Goal: Task Accomplishment & Management: Complete application form

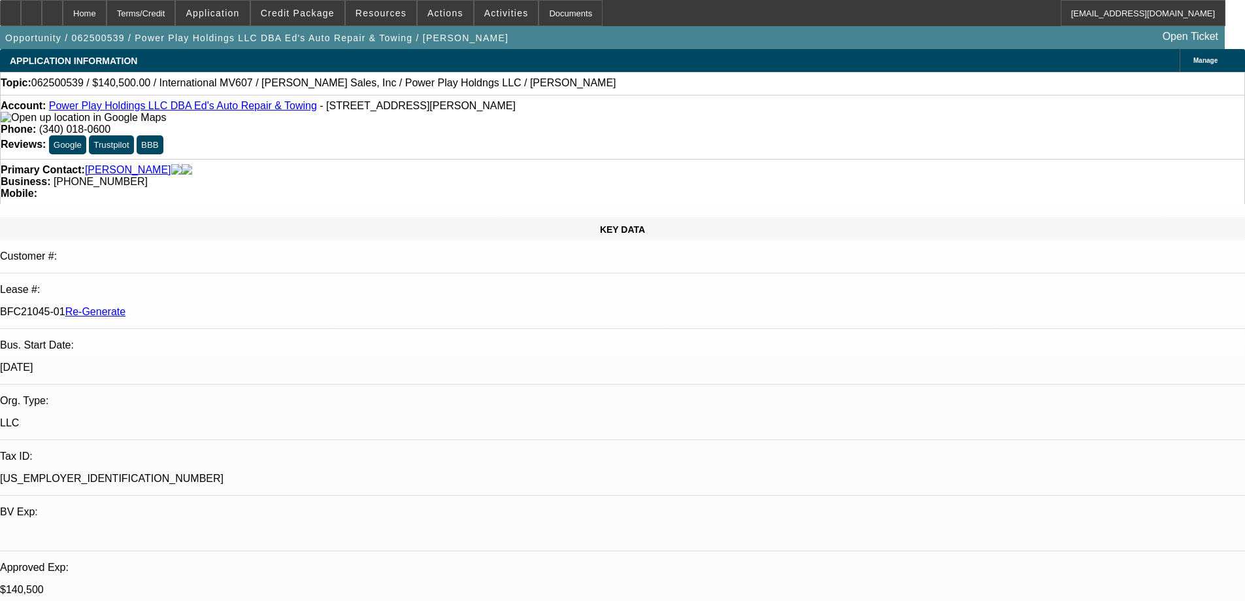
select select "3"
select select "0"
select select "2"
select select "0.1"
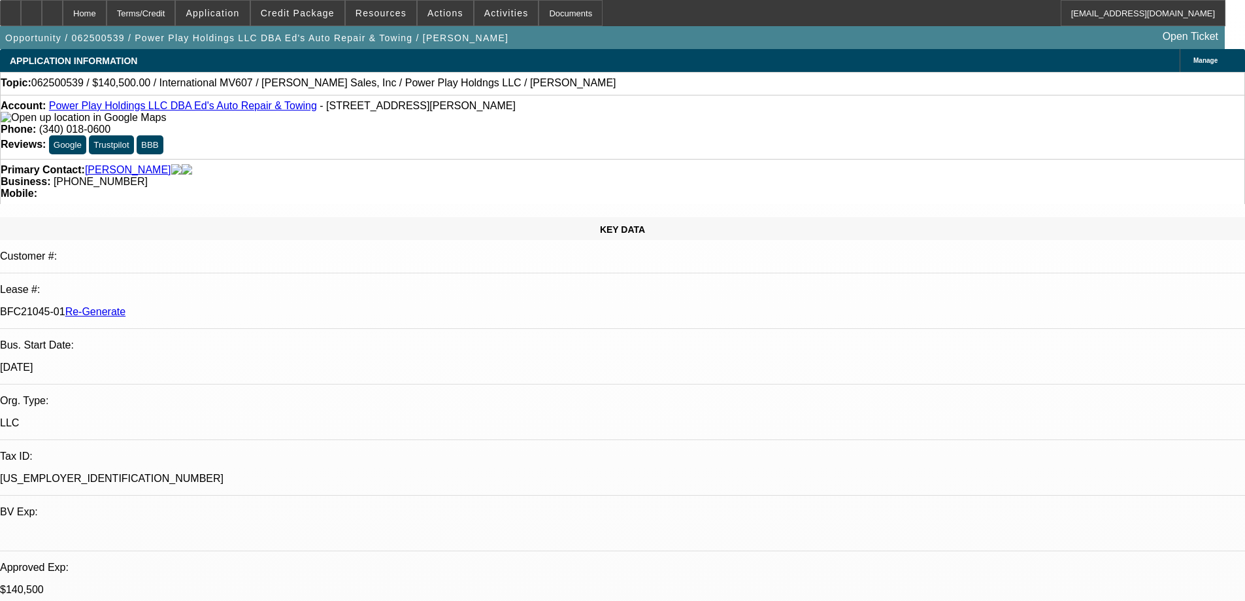
select select "4"
click at [10, 8] on icon at bounding box center [10, 8] width 0 height 0
click at [427, 12] on span "Actions" at bounding box center [445, 13] width 36 height 10
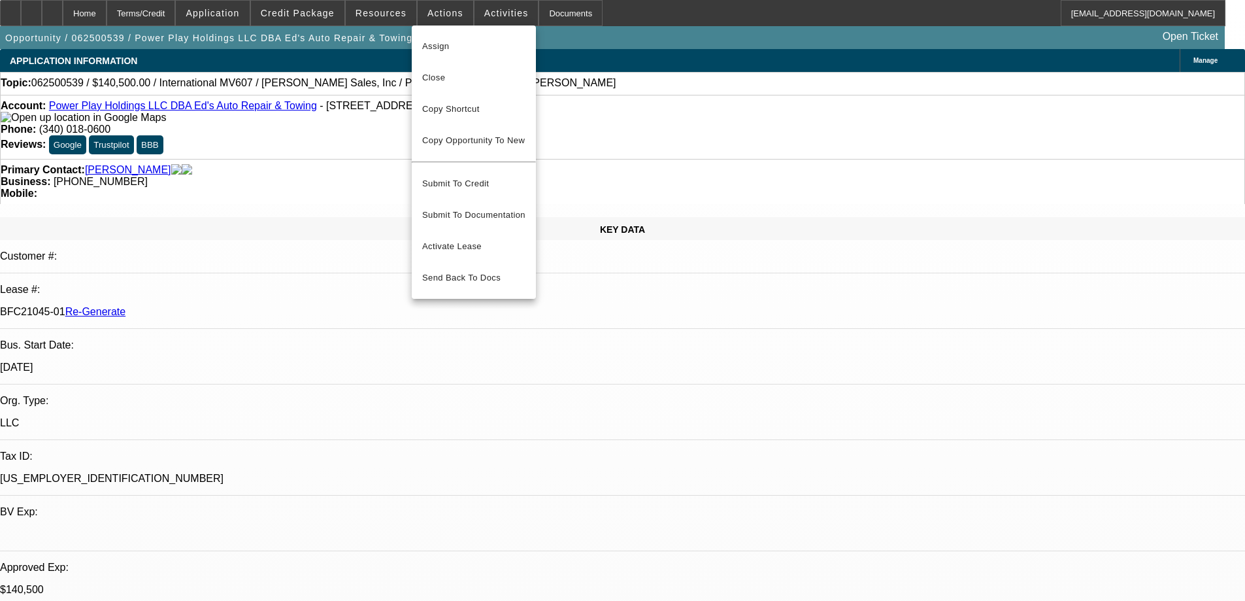
click at [384, 14] on div at bounding box center [622, 300] width 1245 height 601
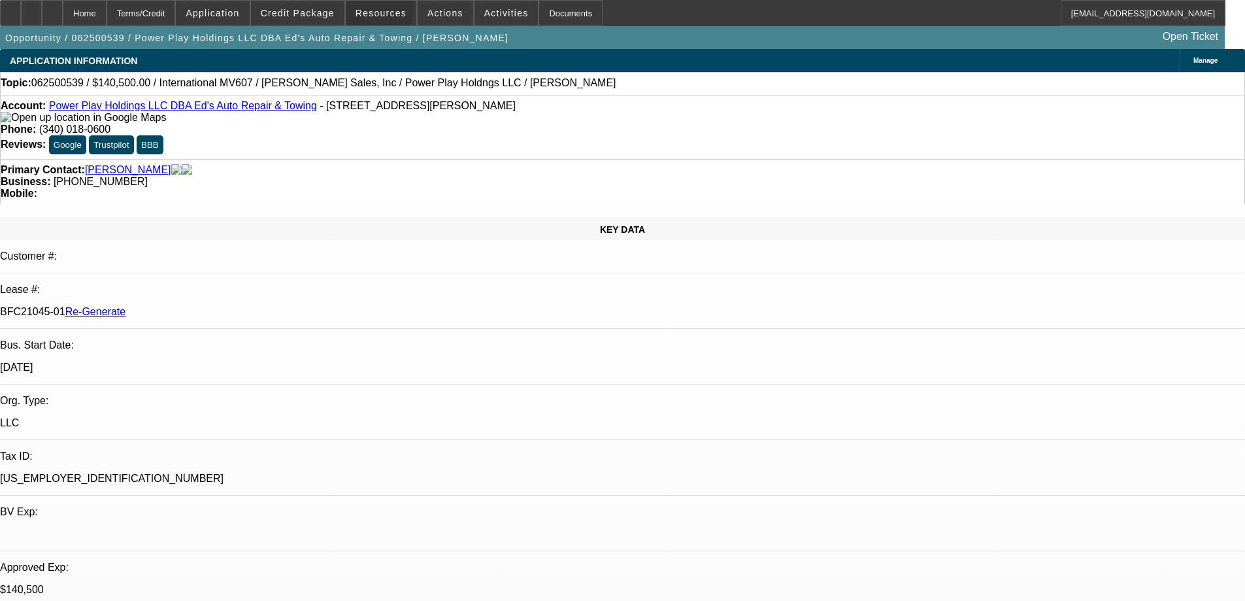
click at [384, 14] on span "Resources" at bounding box center [381, 13] width 51 height 10
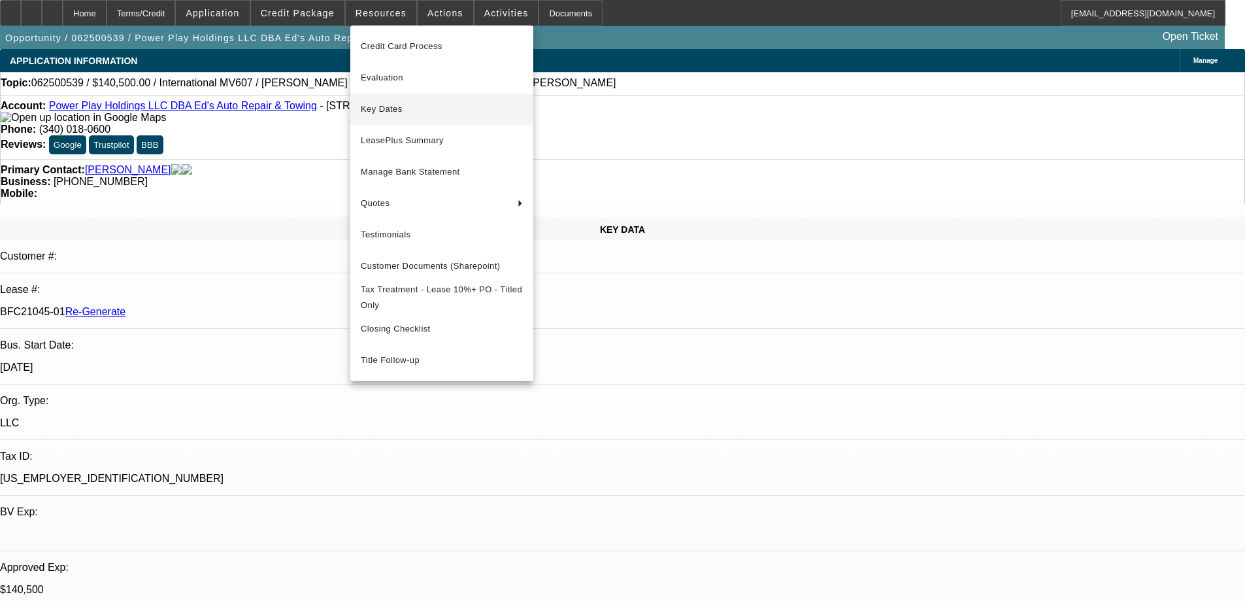
click at [383, 113] on span "Key Dates" at bounding box center [442, 109] width 162 height 16
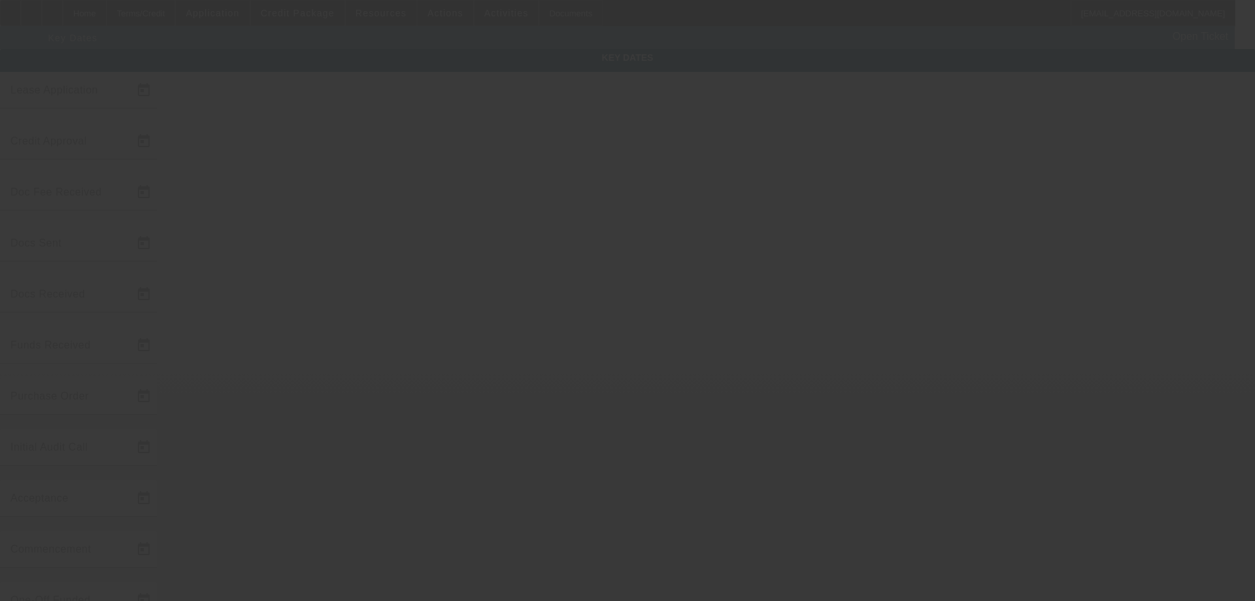
type input "6/23/2025"
type input "10/2/2025"
type input "10/6/2025"
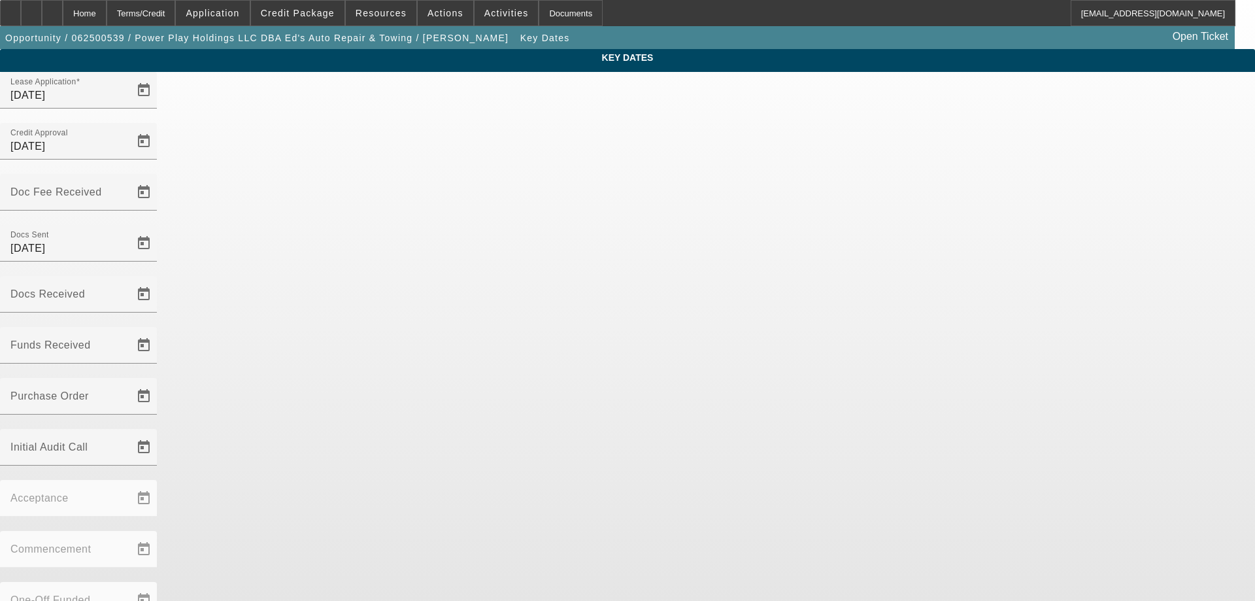
click at [157, 312] on div at bounding box center [78, 319] width 157 height 14
click at [159, 278] on span "Open calendar" at bounding box center [143, 293] width 31 height 31
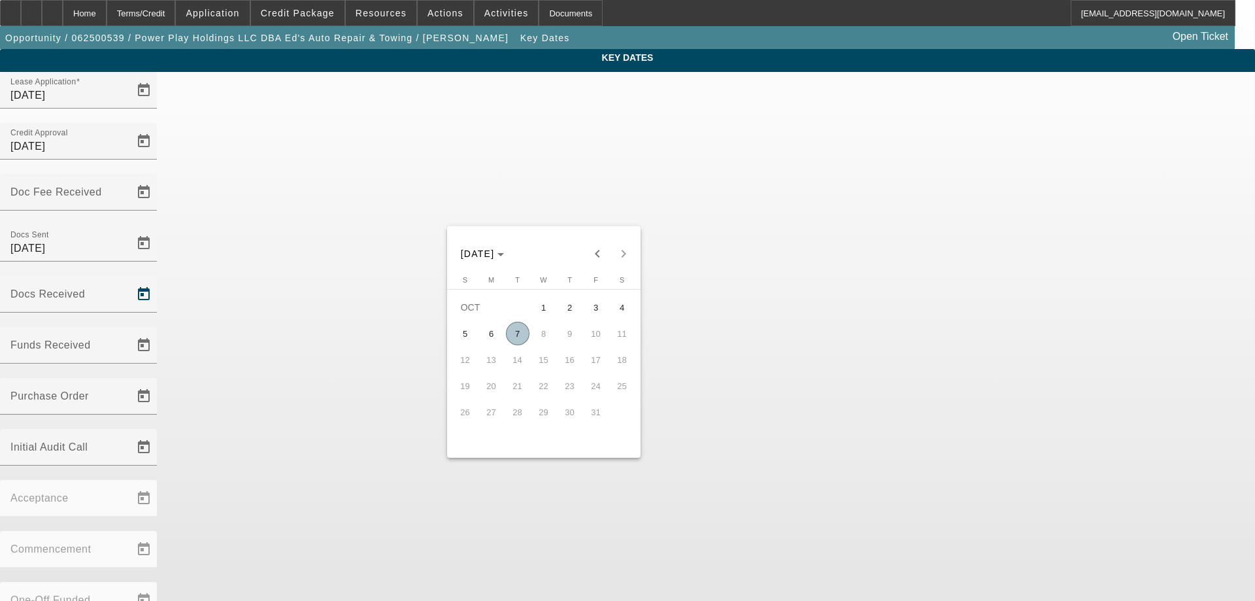
click at [514, 339] on span "7" at bounding box center [518, 334] width 24 height 24
type input "10/7/2025"
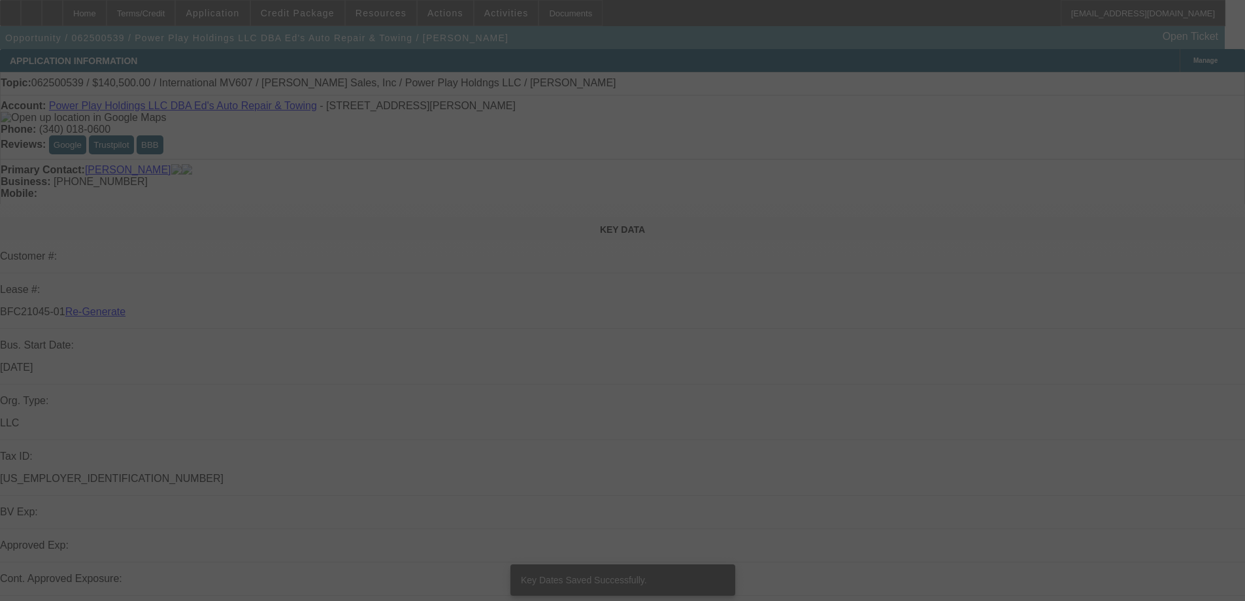
select select "3"
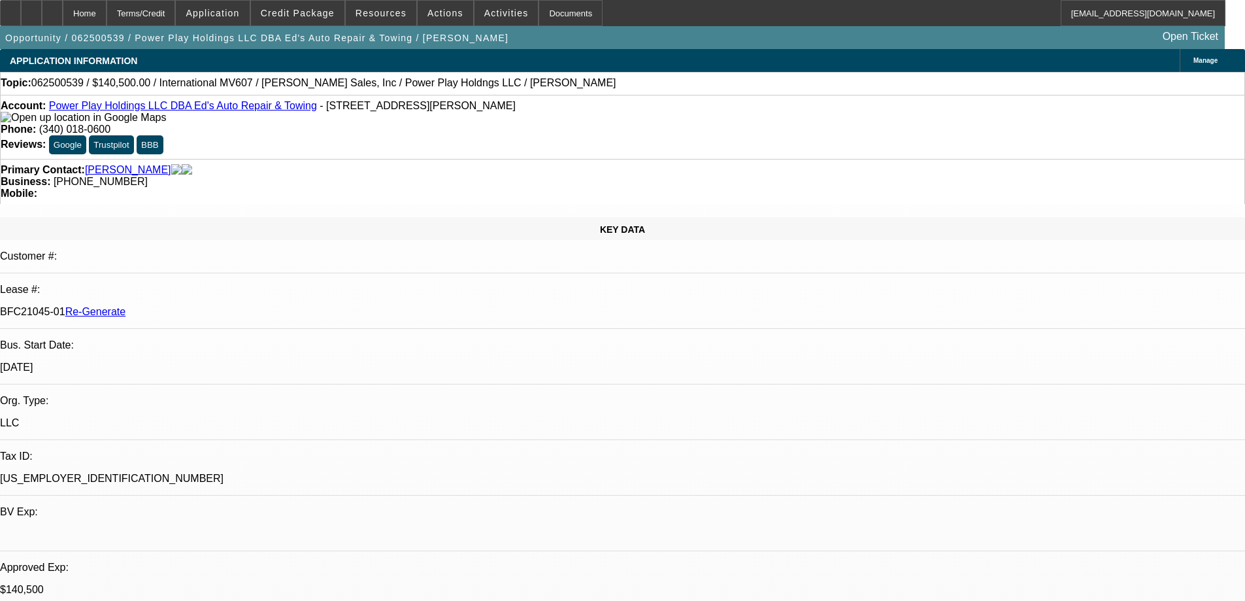
select select "0"
select select "2"
select select "0.1"
select select "4"
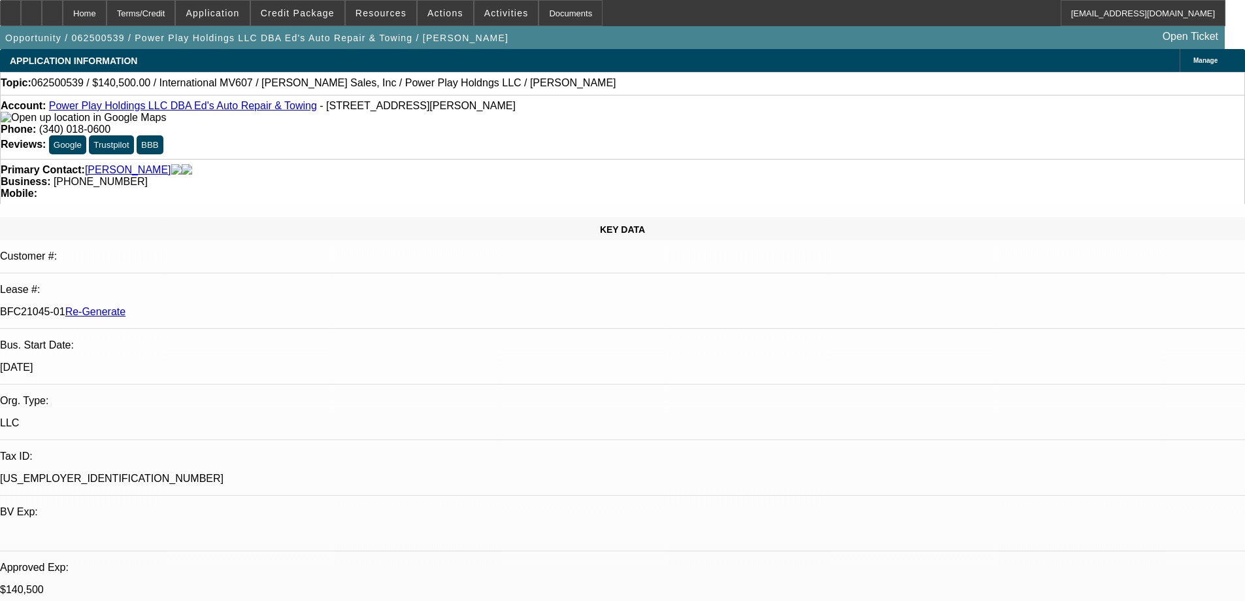
click at [497, 19] on span at bounding box center [506, 12] width 64 height 31
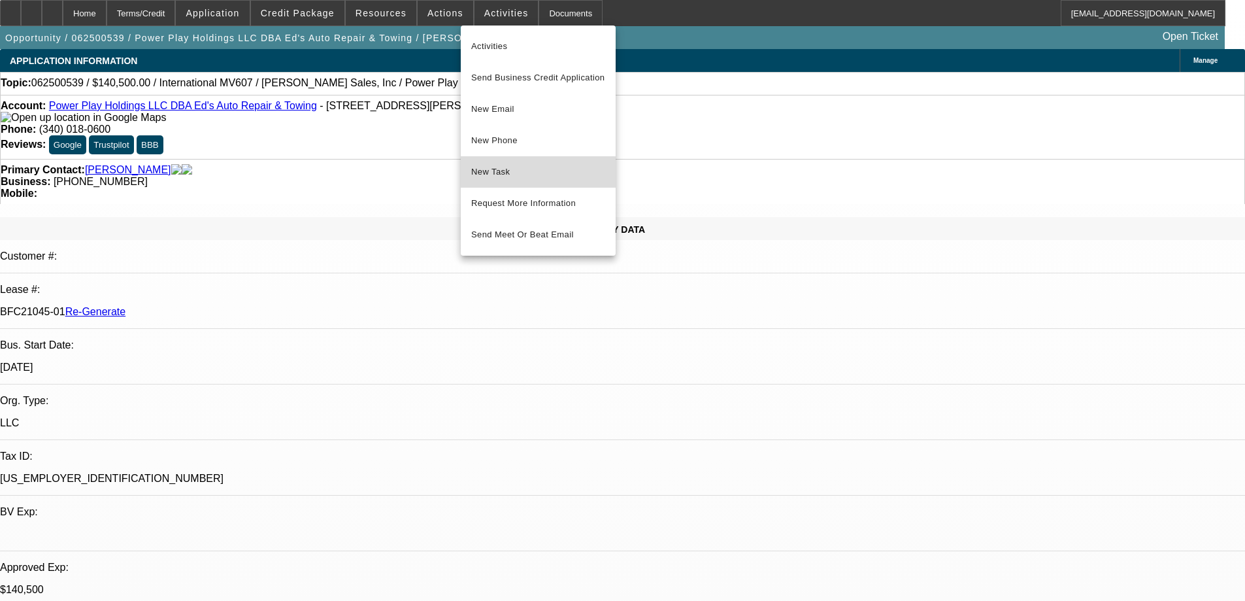
click at [497, 178] on span "New Task" at bounding box center [538, 172] width 134 height 16
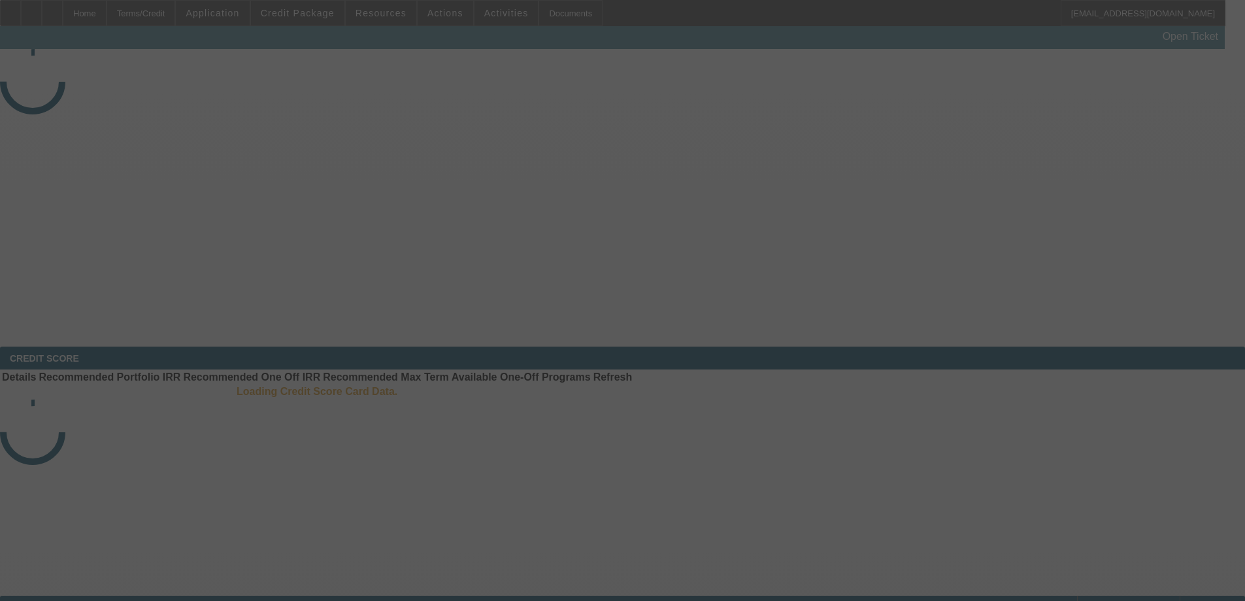
select select "4"
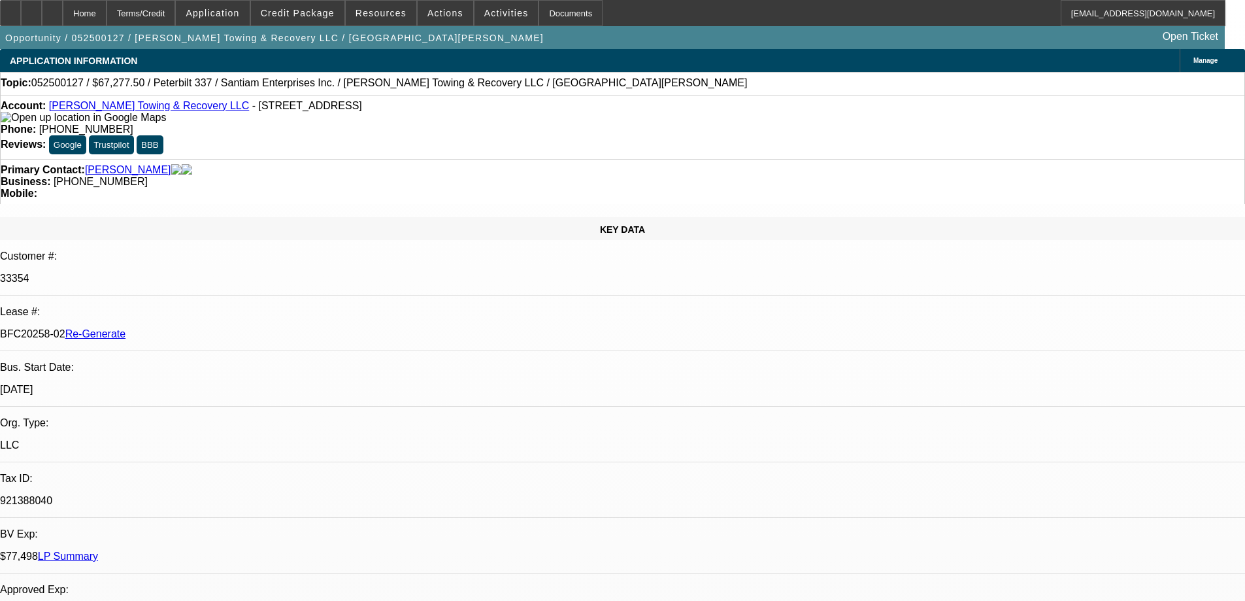
select select "0.15"
select select "2"
select select "0"
select select "6"
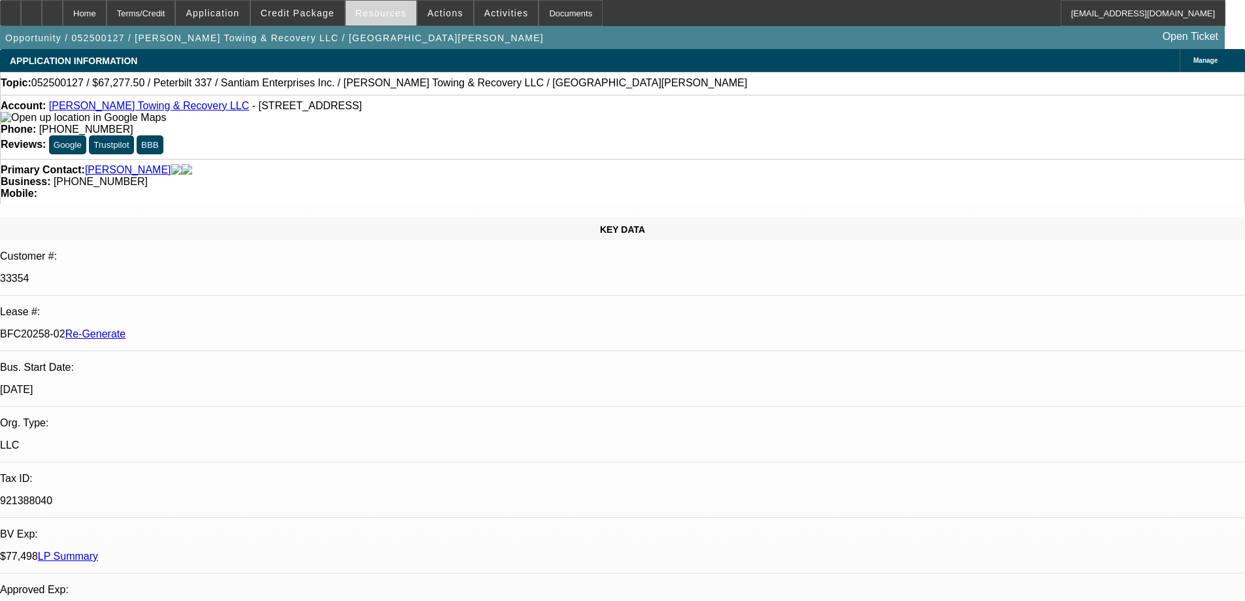
click at [371, 16] on span "Resources" at bounding box center [381, 13] width 51 height 10
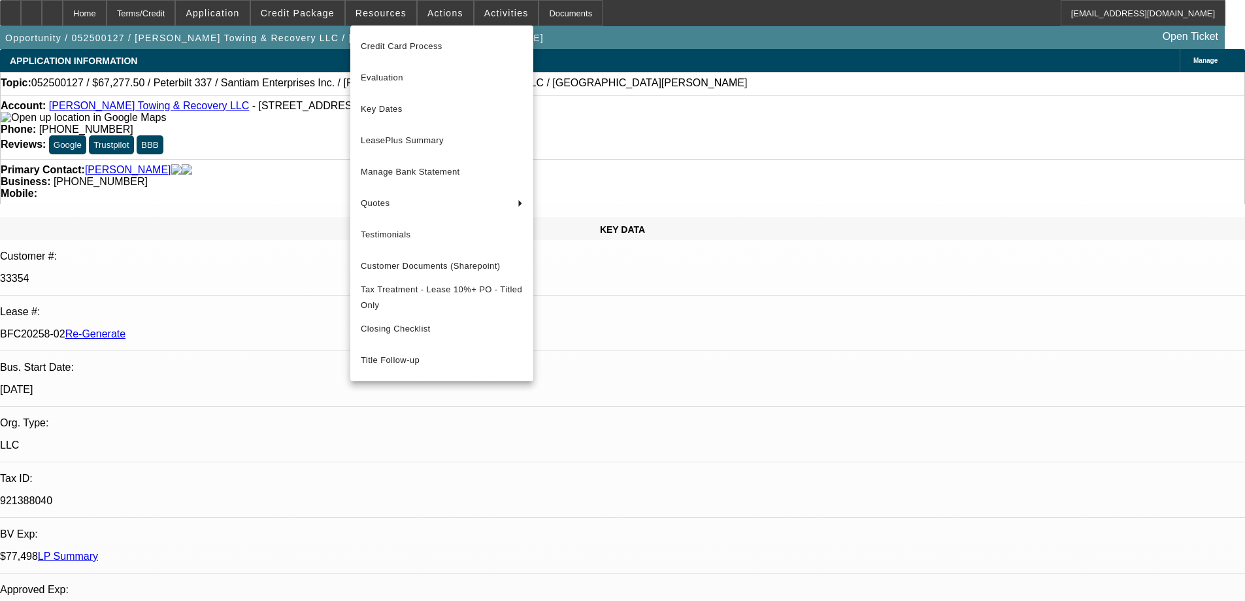
click at [388, 117] on button "Key Dates" at bounding box center [441, 108] width 183 height 31
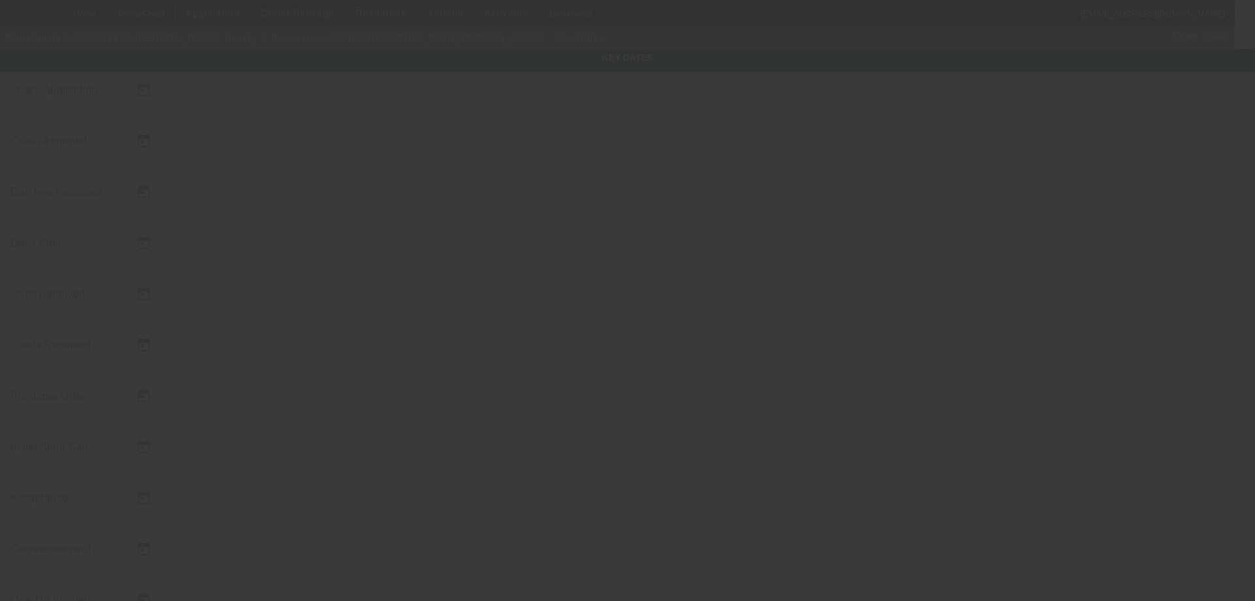
type input "5/6/2025"
type input "10/1/2025"
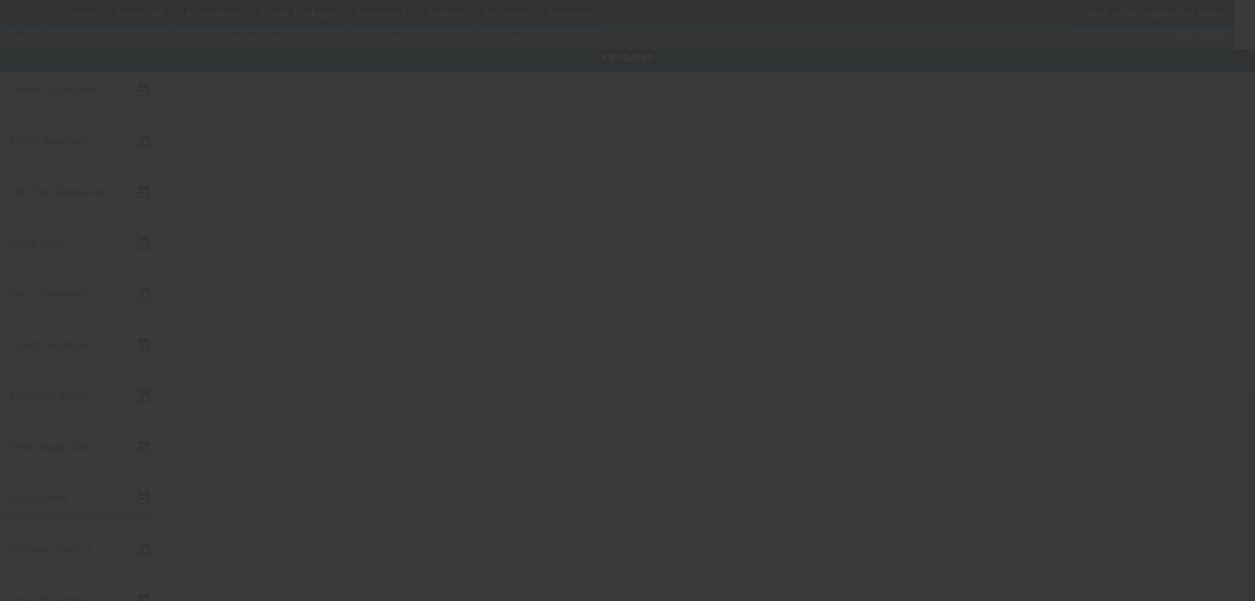
type input "10/6/2025"
type input "10/7/2025"
type input "11/1/2025"
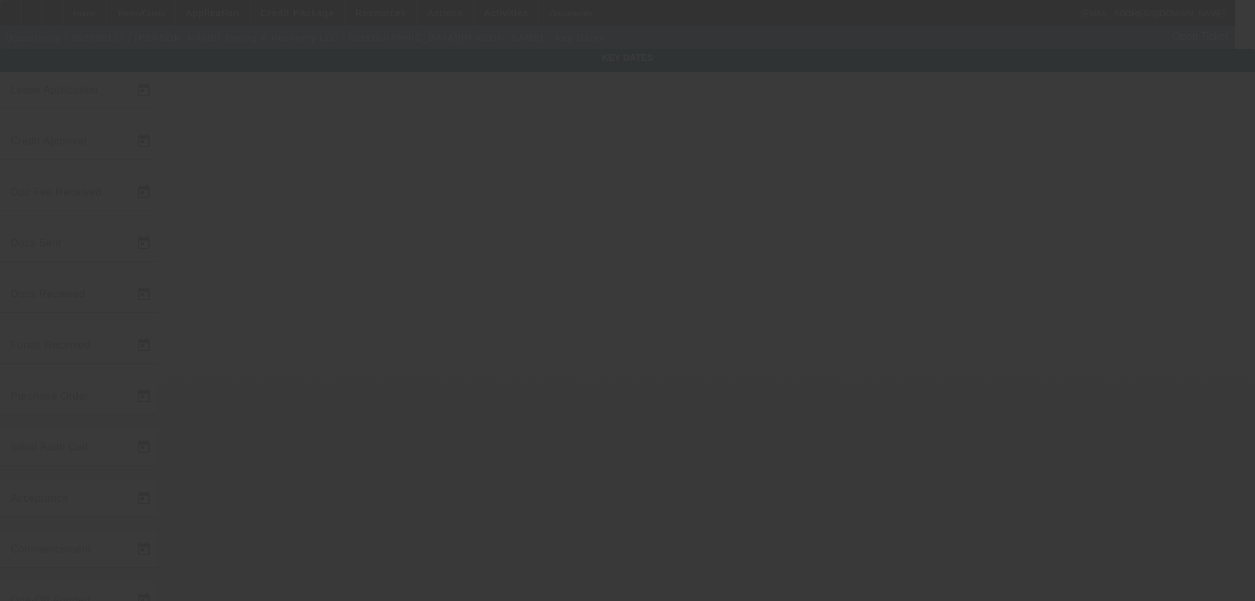
type input "12/1/2025"
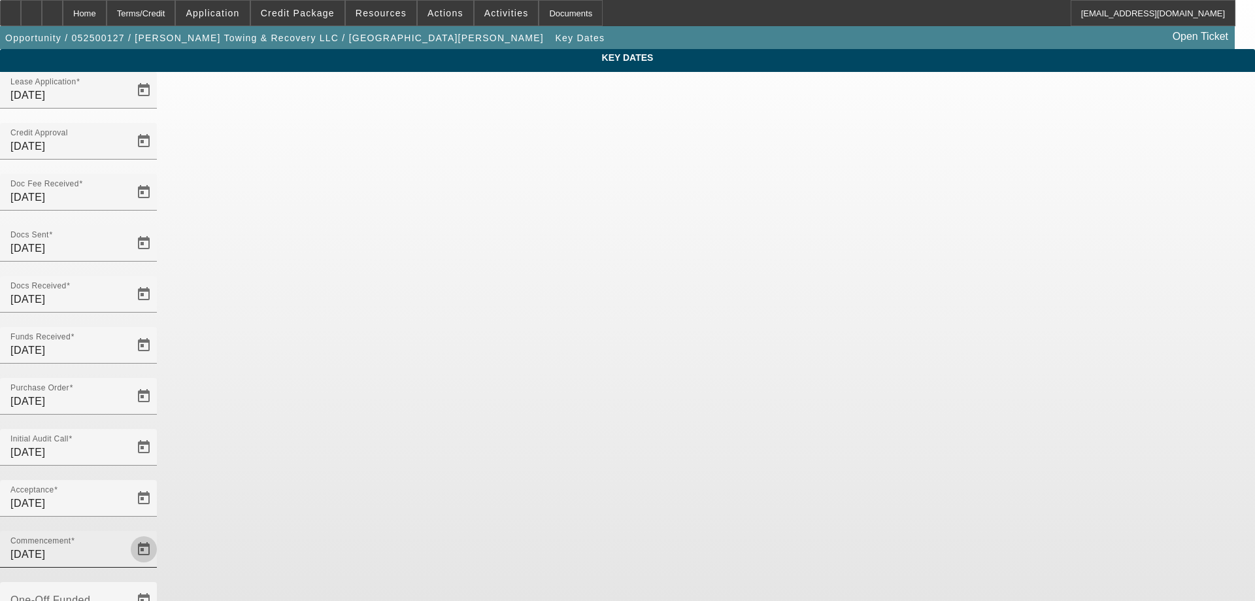
click at [159, 533] on span "Open calendar" at bounding box center [143, 548] width 31 height 31
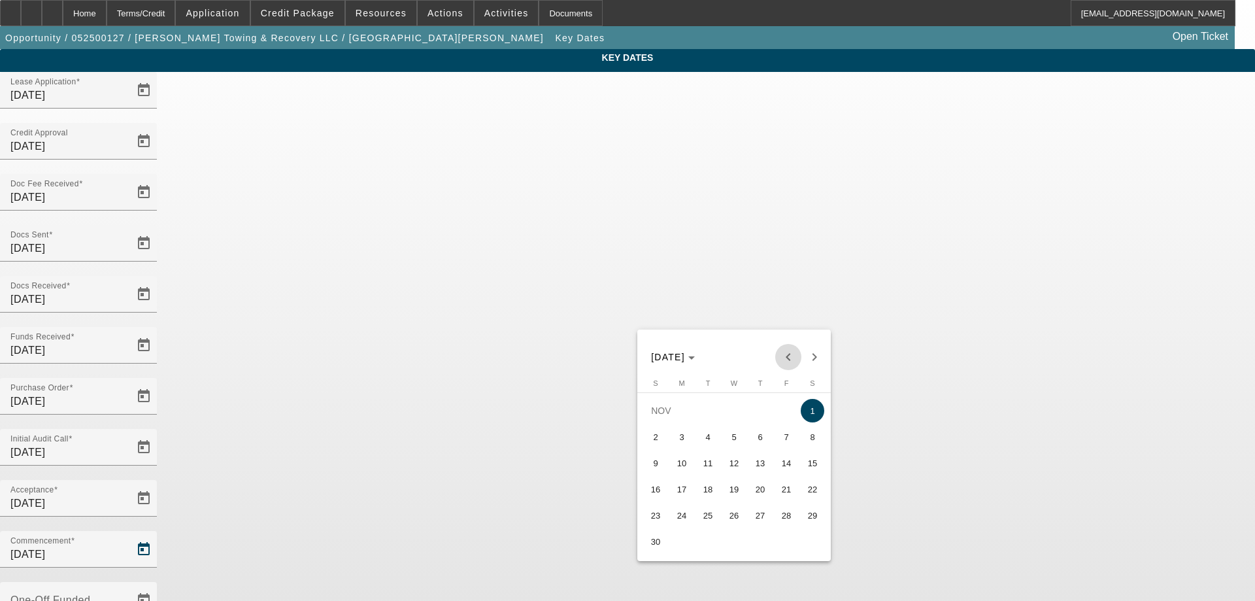
click at [786, 350] on span "Previous month" at bounding box center [788, 357] width 26 height 26
click at [738, 467] on span "15" at bounding box center [734, 463] width 24 height 24
type input "10/15/2025"
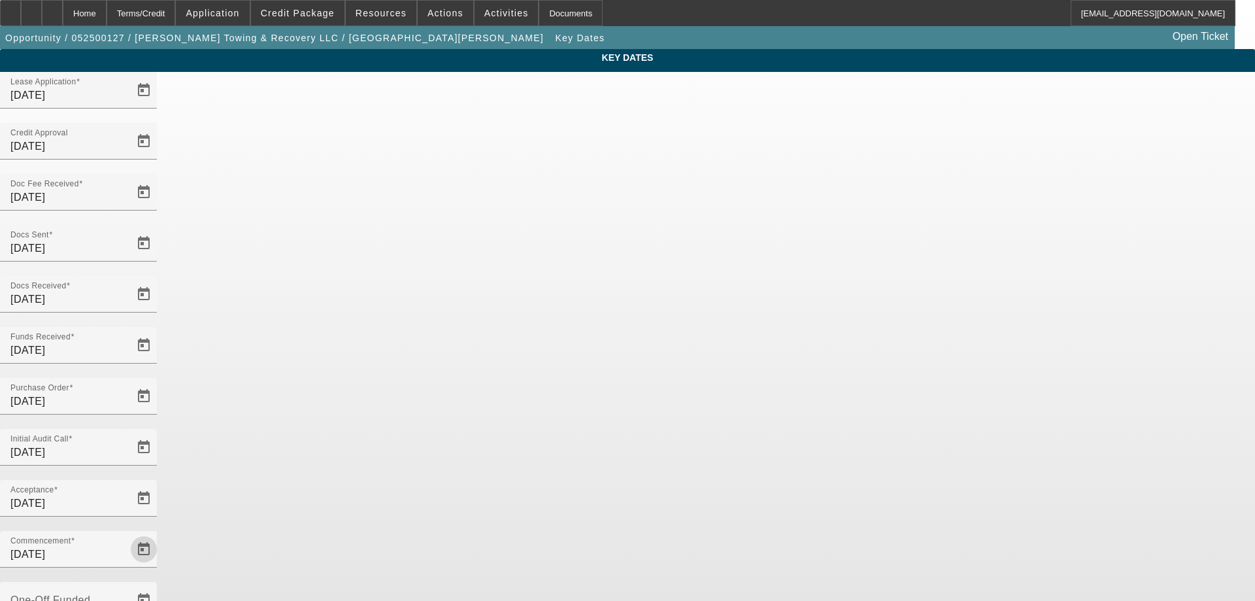
click at [788, 139] on span "Previous month" at bounding box center [788, 140] width 26 height 26
click at [712, 254] on span "11" at bounding box center [708, 246] width 24 height 24
type input "11/11/2025"
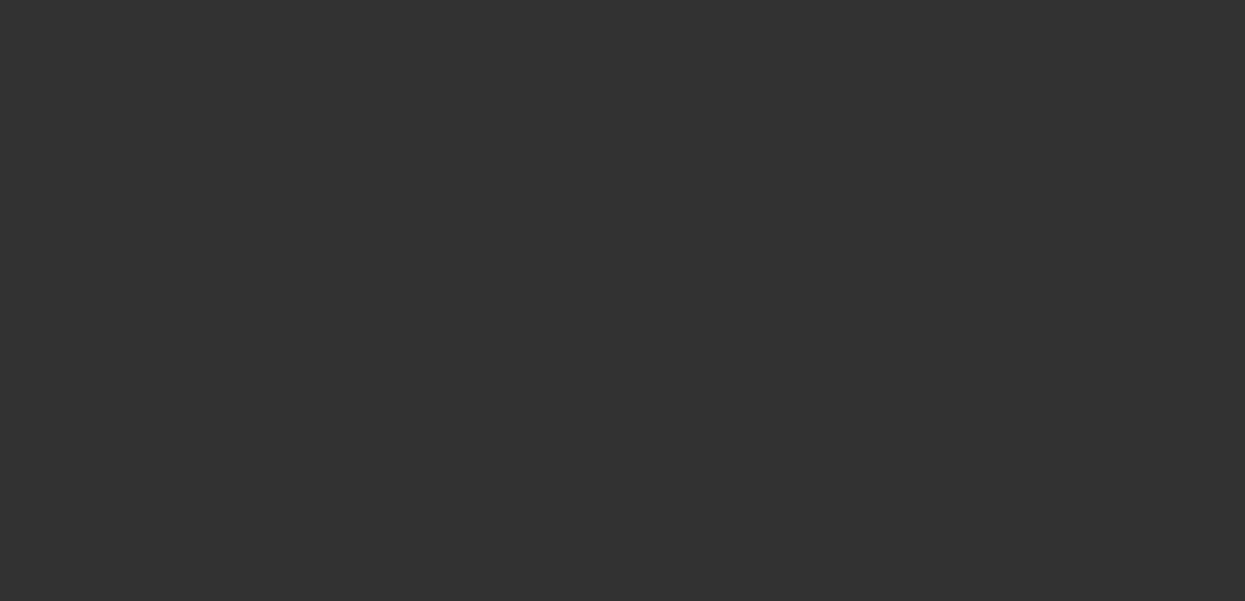
select select "4"
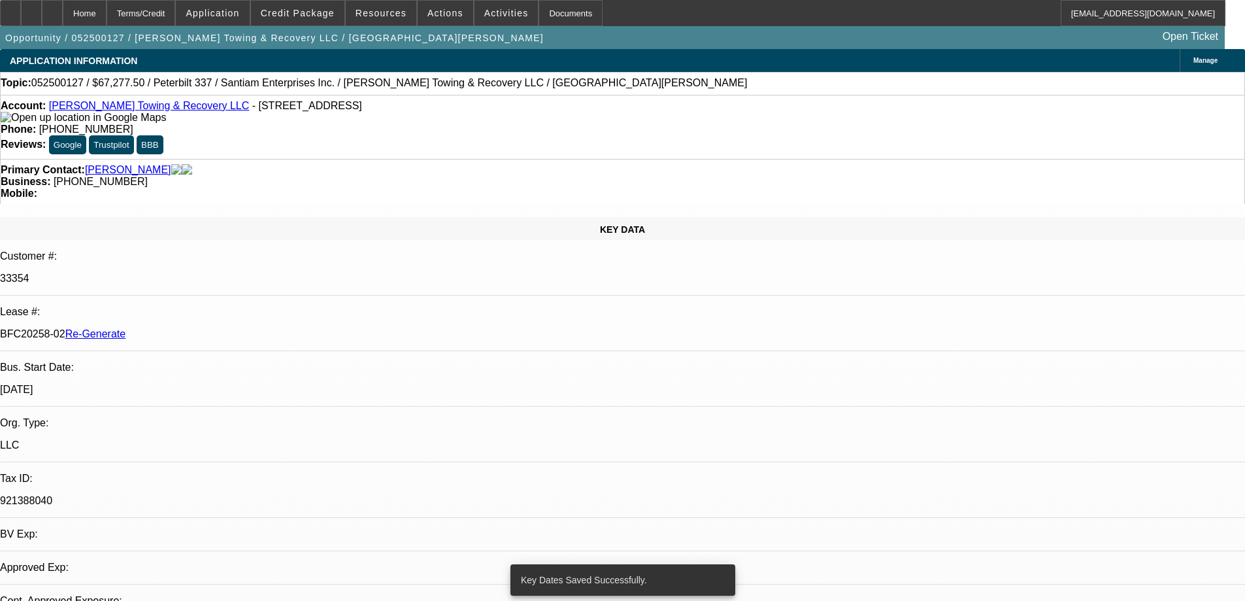
select select "0.15"
select select "2"
select select "0"
select select "6"
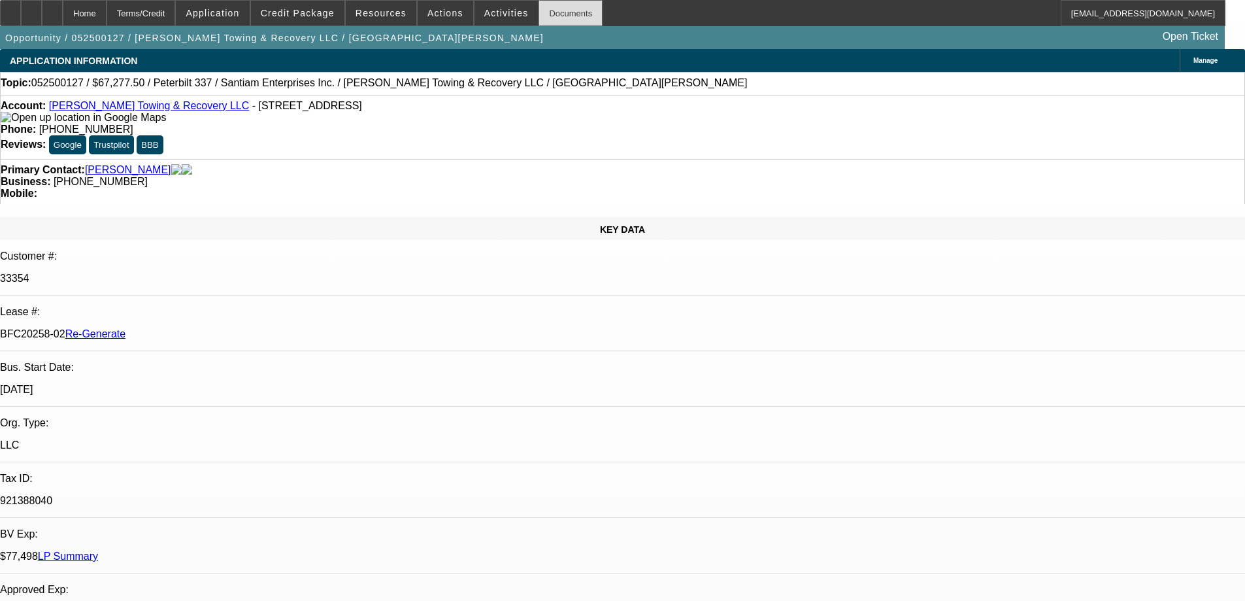
click at [553, 25] on div "Documents" at bounding box center [570, 13] width 64 height 26
click at [398, 12] on span "Resources" at bounding box center [381, 13] width 51 height 10
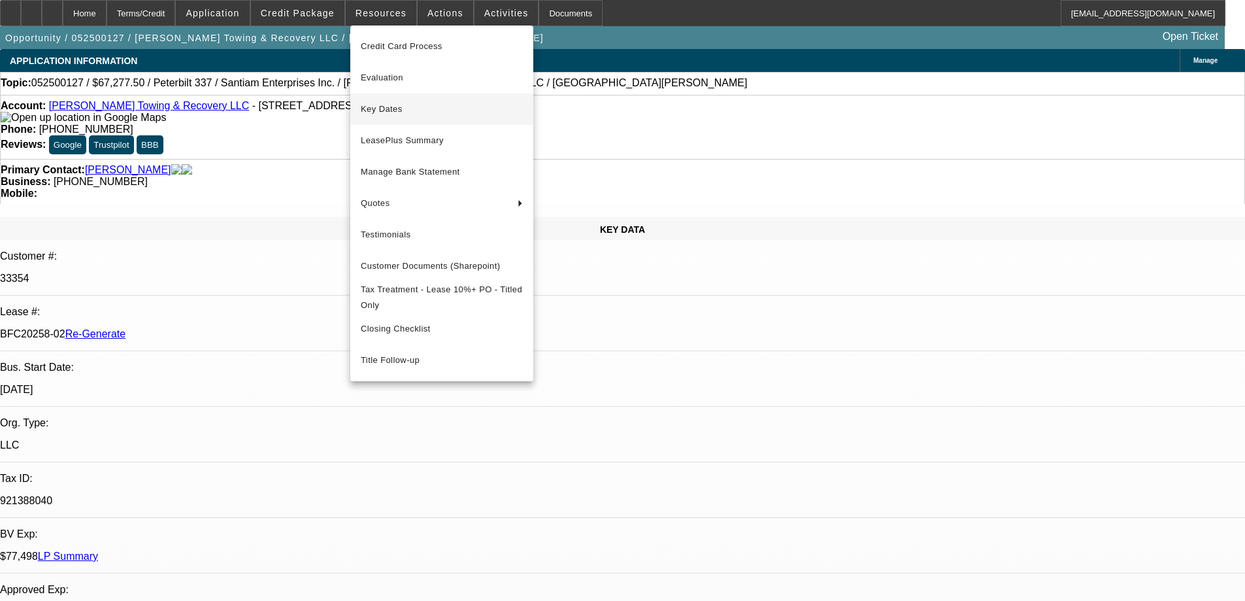
click at [394, 113] on span "Key Dates" at bounding box center [442, 109] width 162 height 16
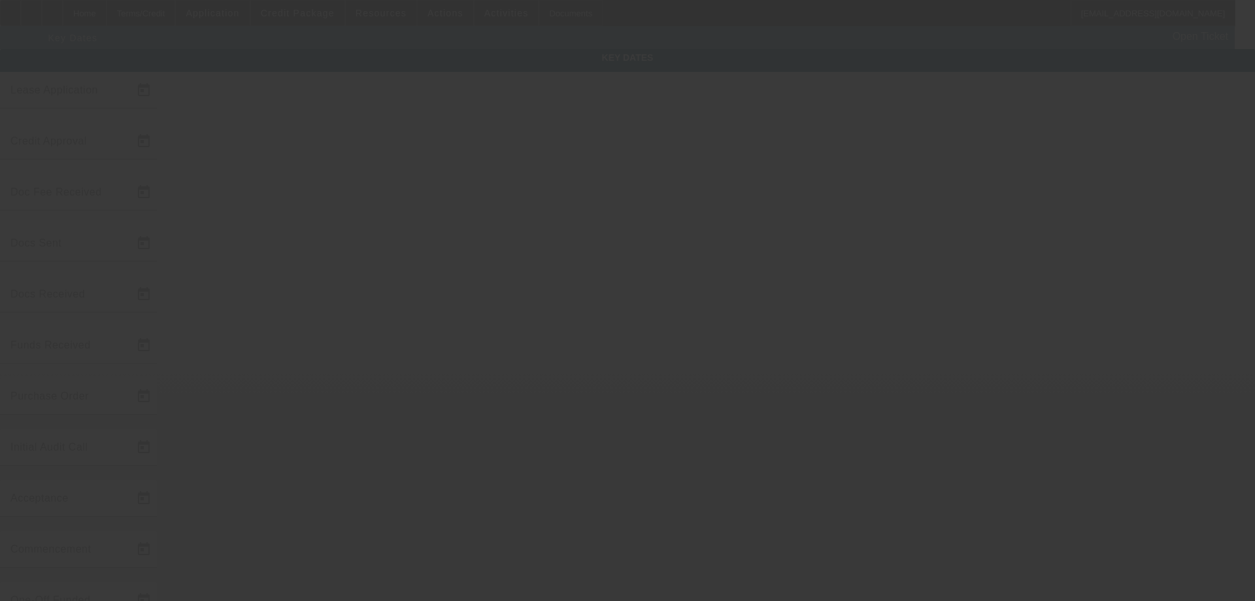
type input "5/6/2025"
type input "10/1/2025"
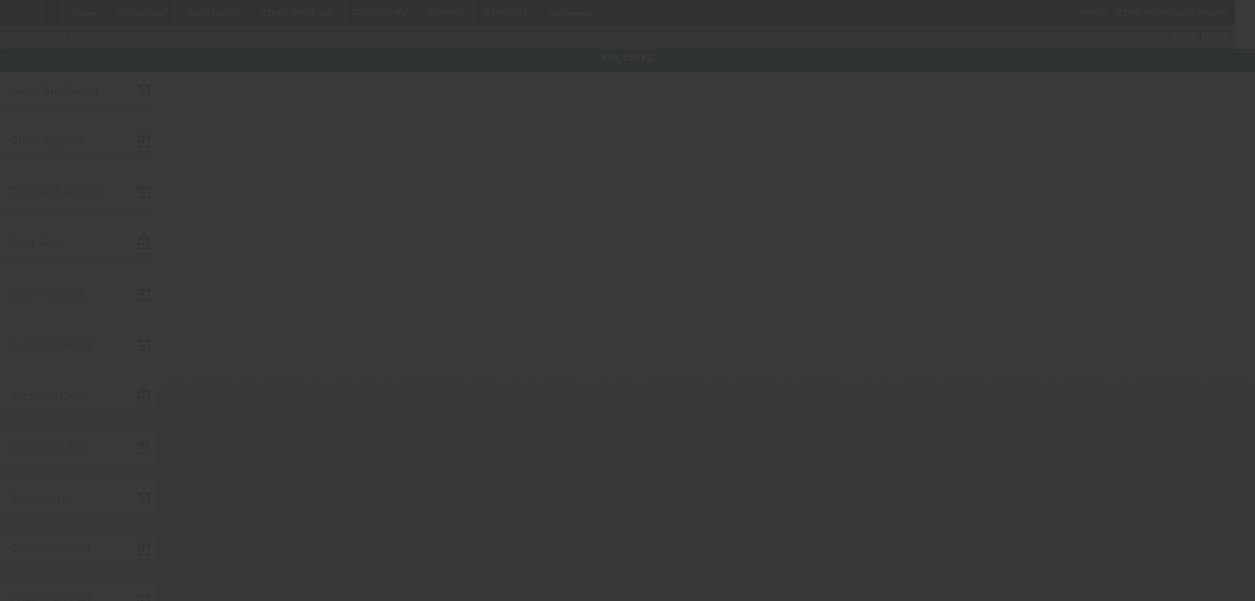
type input "10/6/2025"
type input "10/7/2025"
type input "10/15/2025"
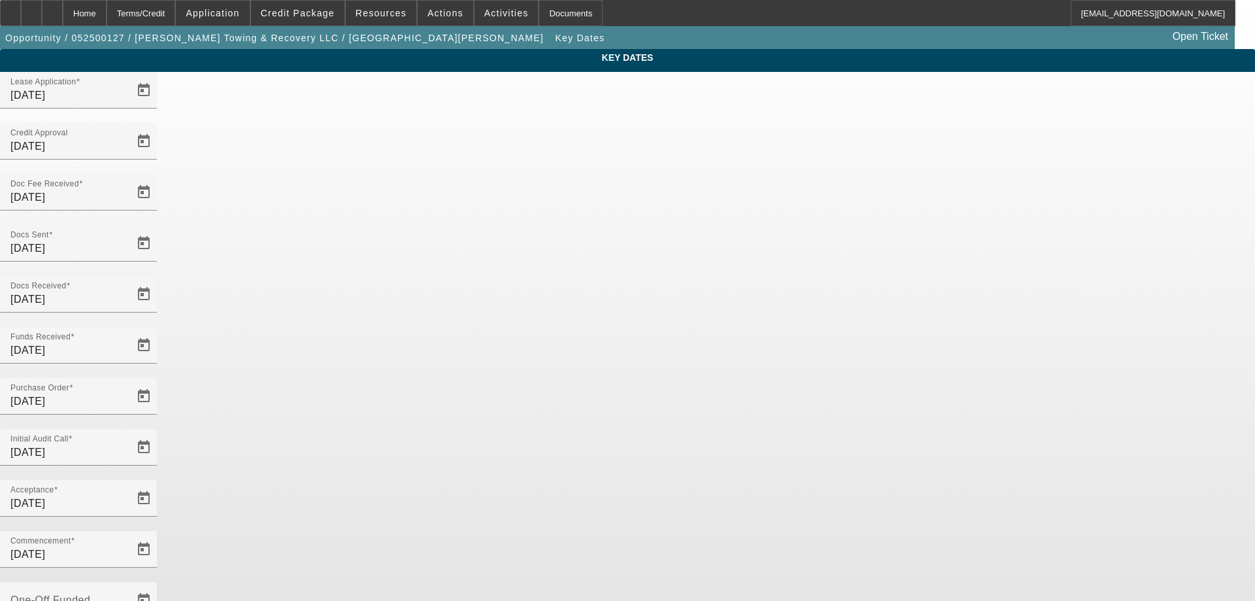
click at [816, 251] on span "15" at bounding box center [813, 246] width 24 height 24
type input "11/15/2025"
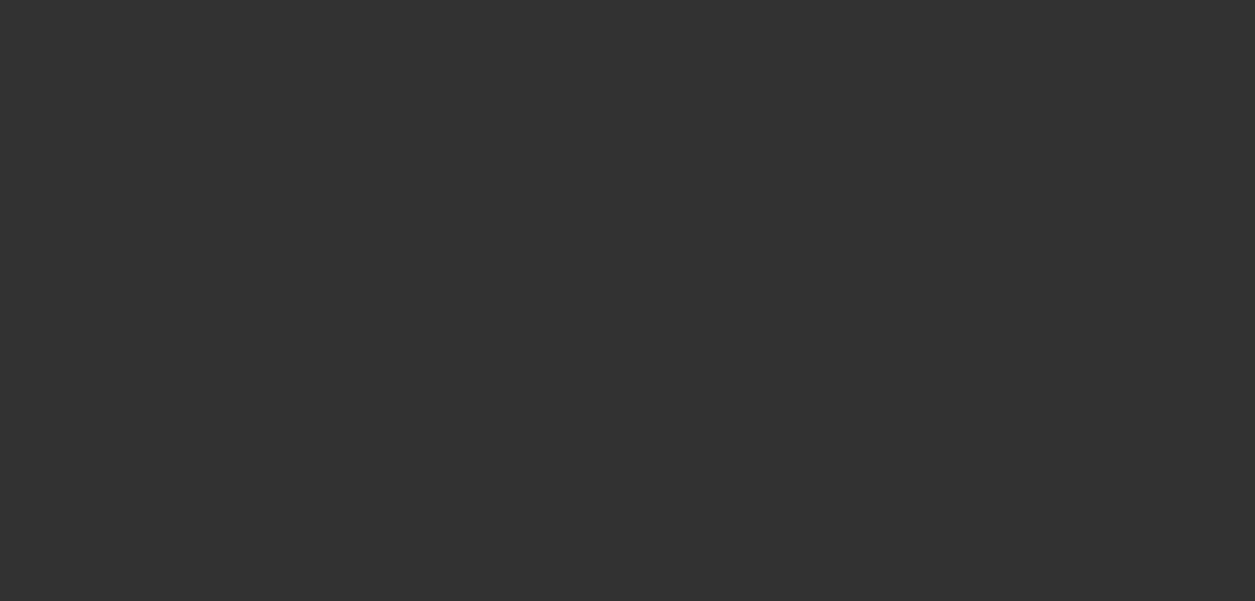
select select "4"
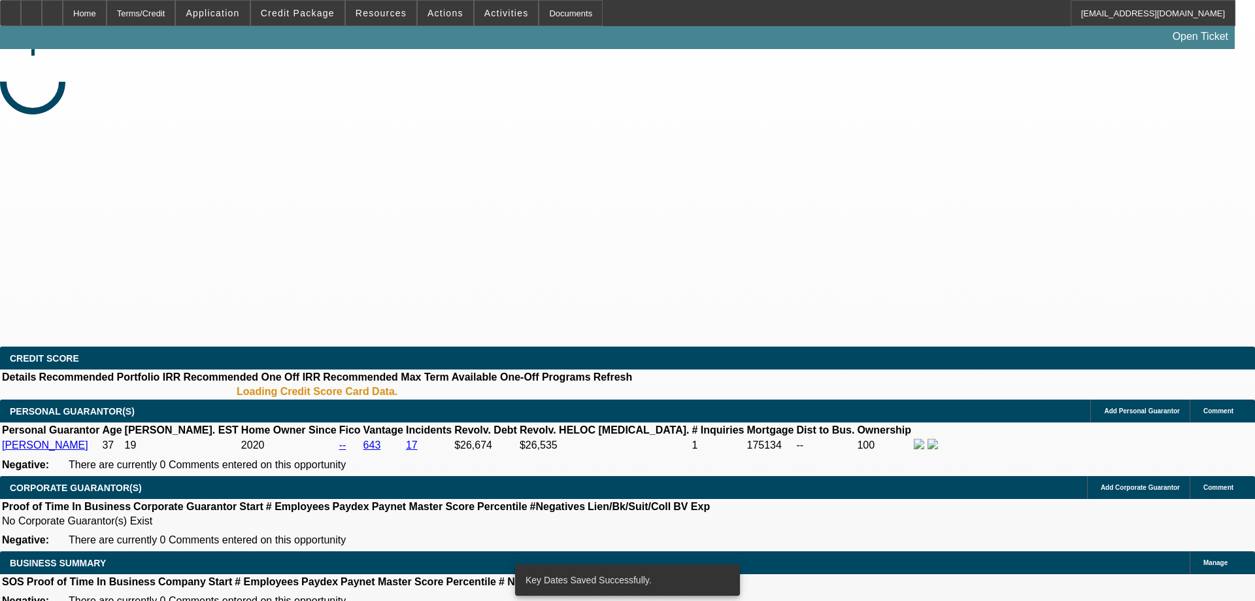
select select "0.15"
select select "2"
select select "0"
select select "6"
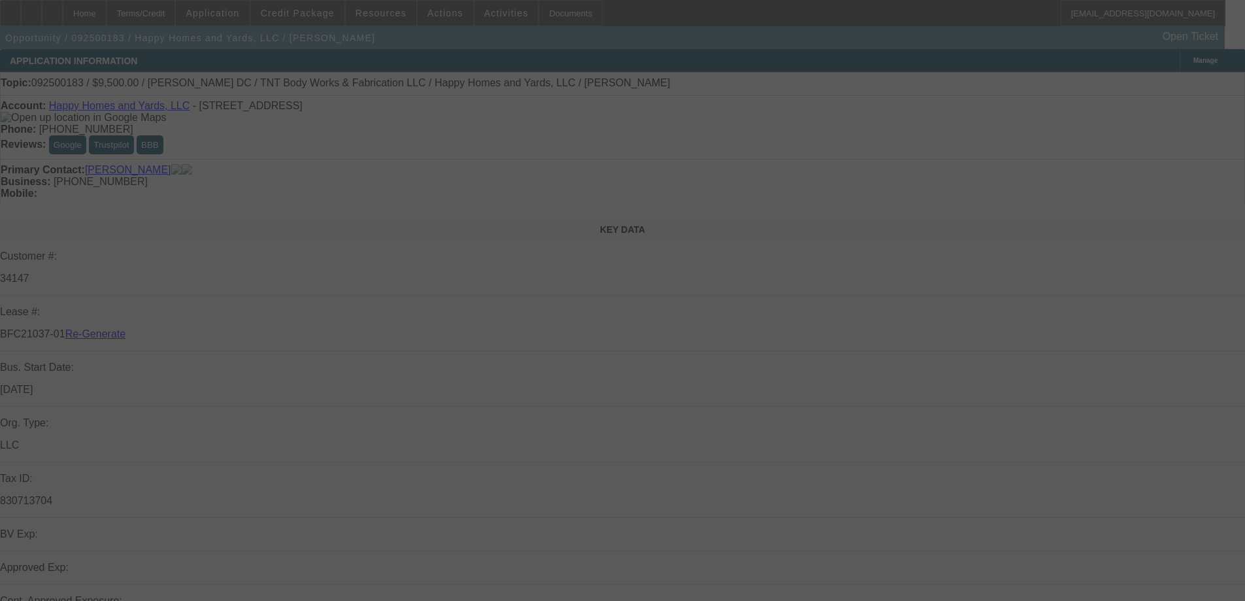
select select "3"
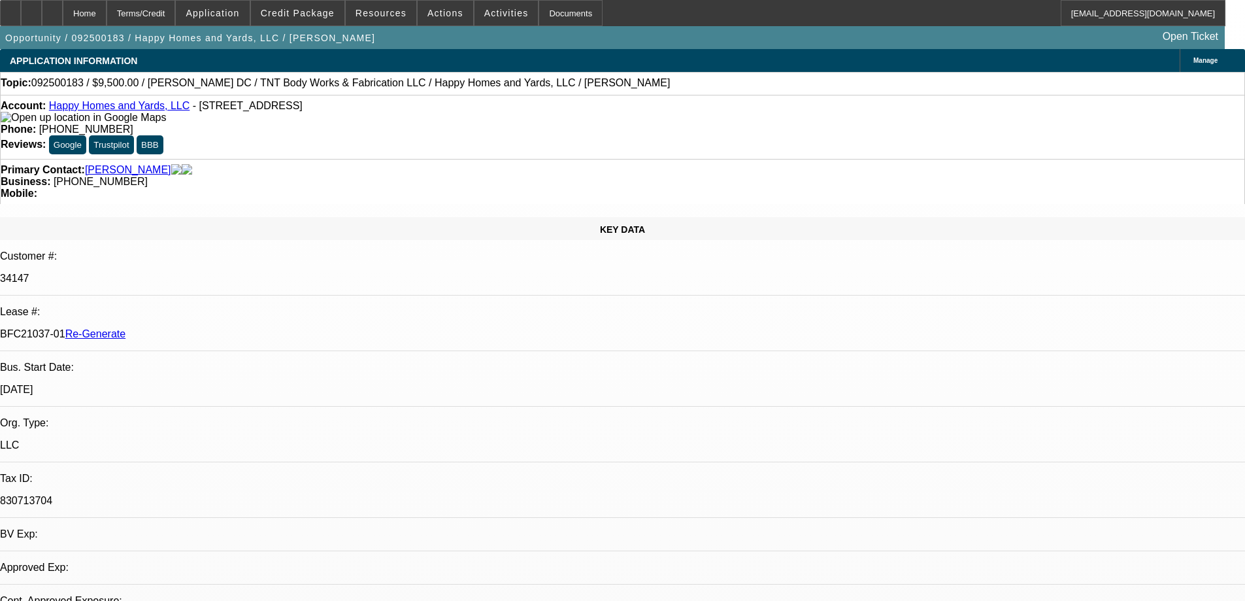
select select "0"
select select "6"
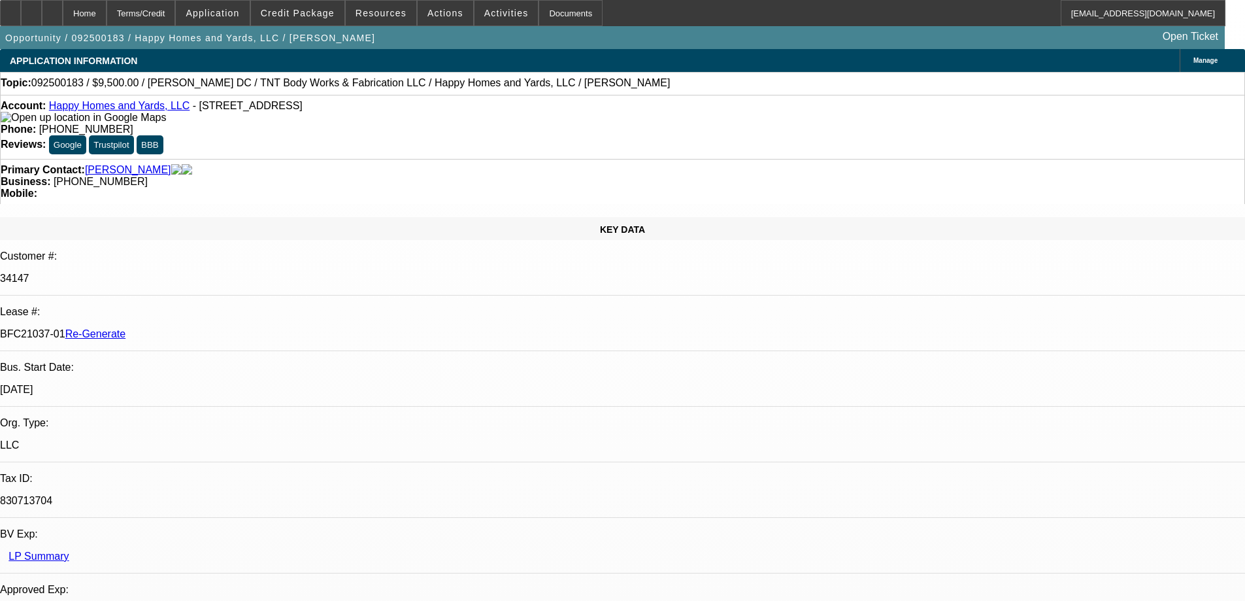
click at [547, 18] on div "Documents" at bounding box center [570, 13] width 64 height 26
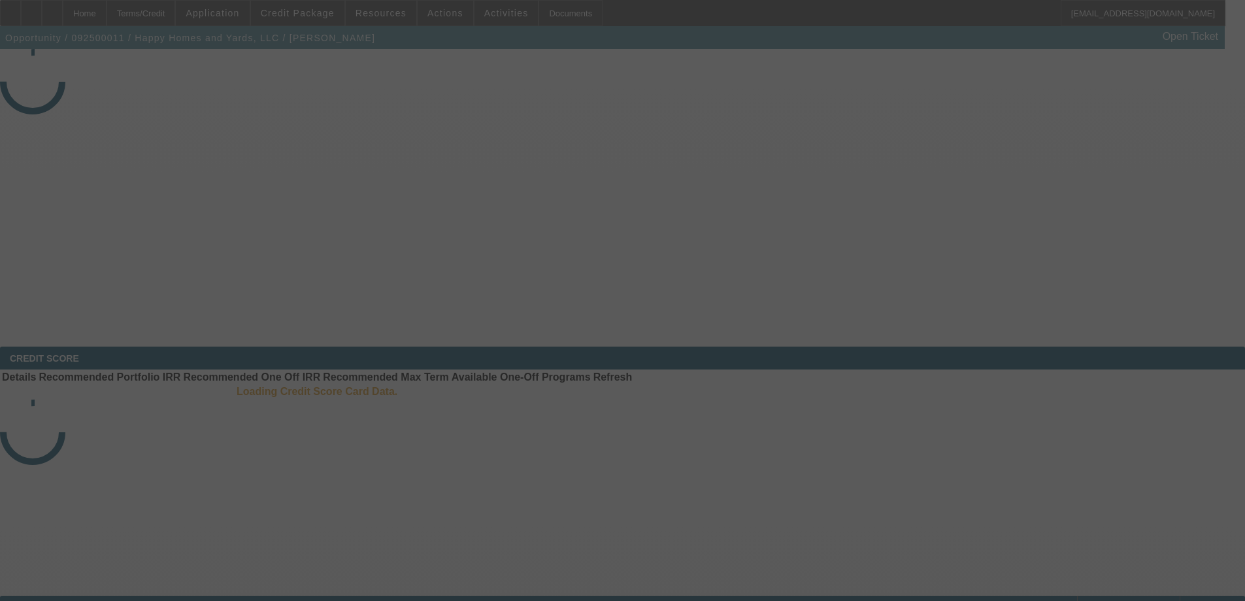
select select "3"
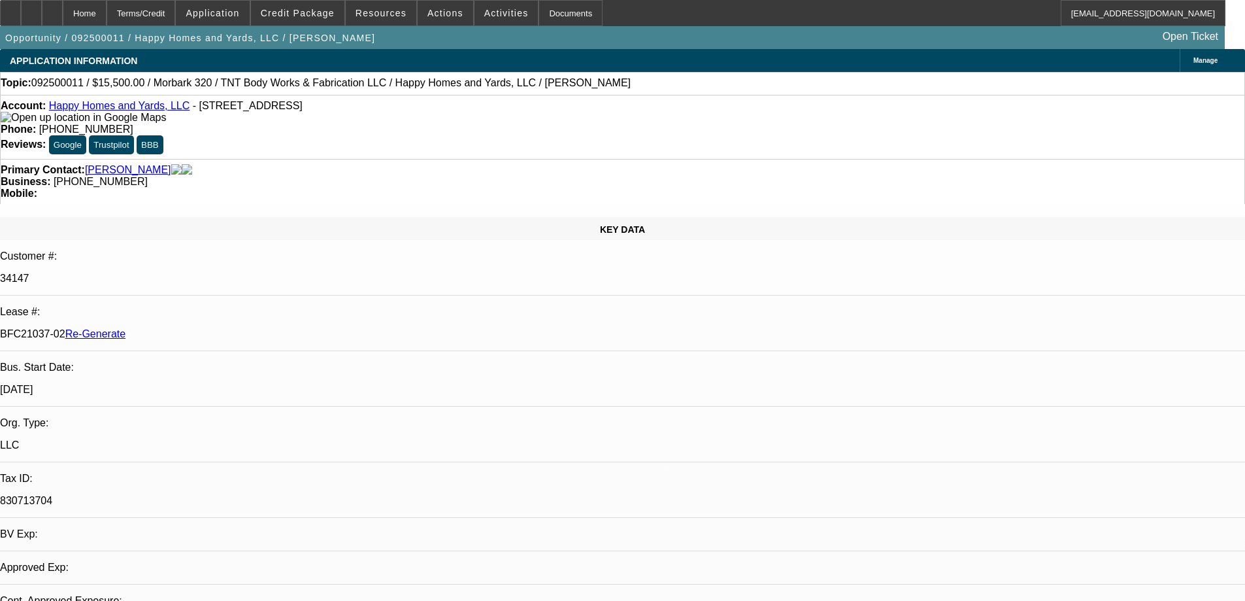
select select "0"
select select "3"
select select "0"
select select "6"
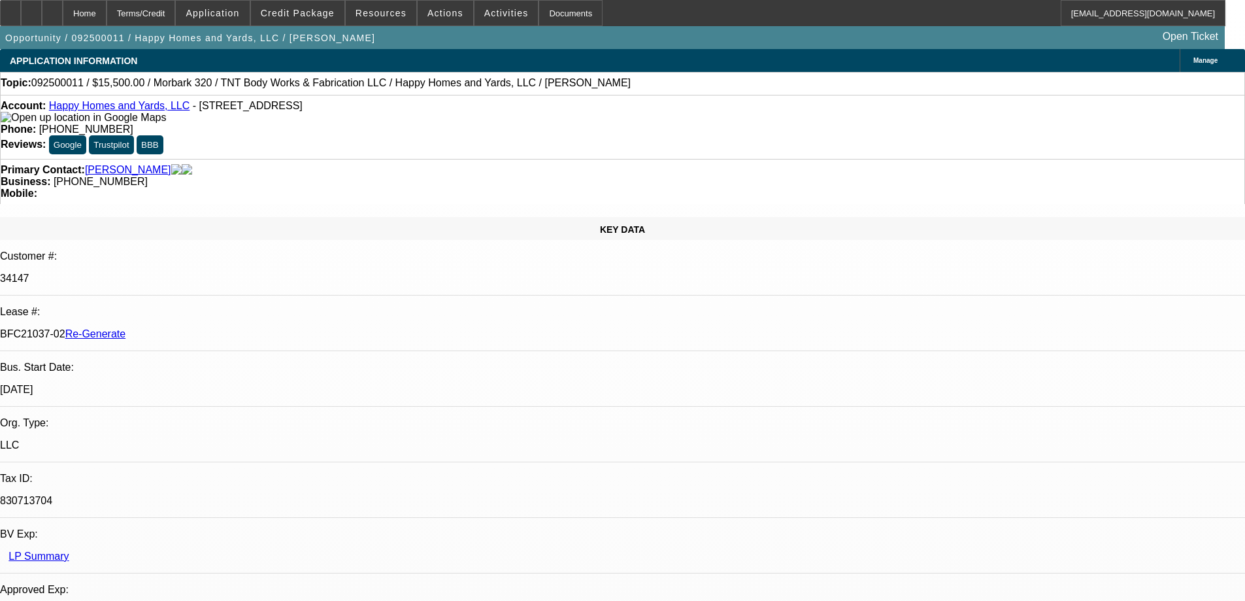
click at [546, 10] on div "Documents" at bounding box center [570, 13] width 64 height 26
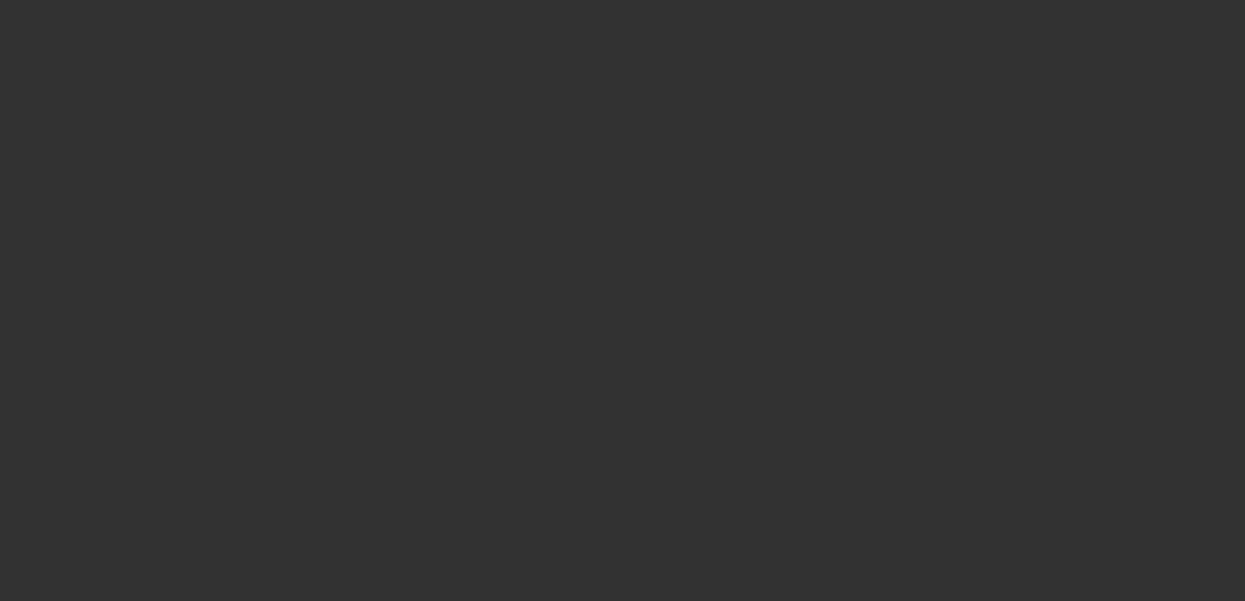
select select "3"
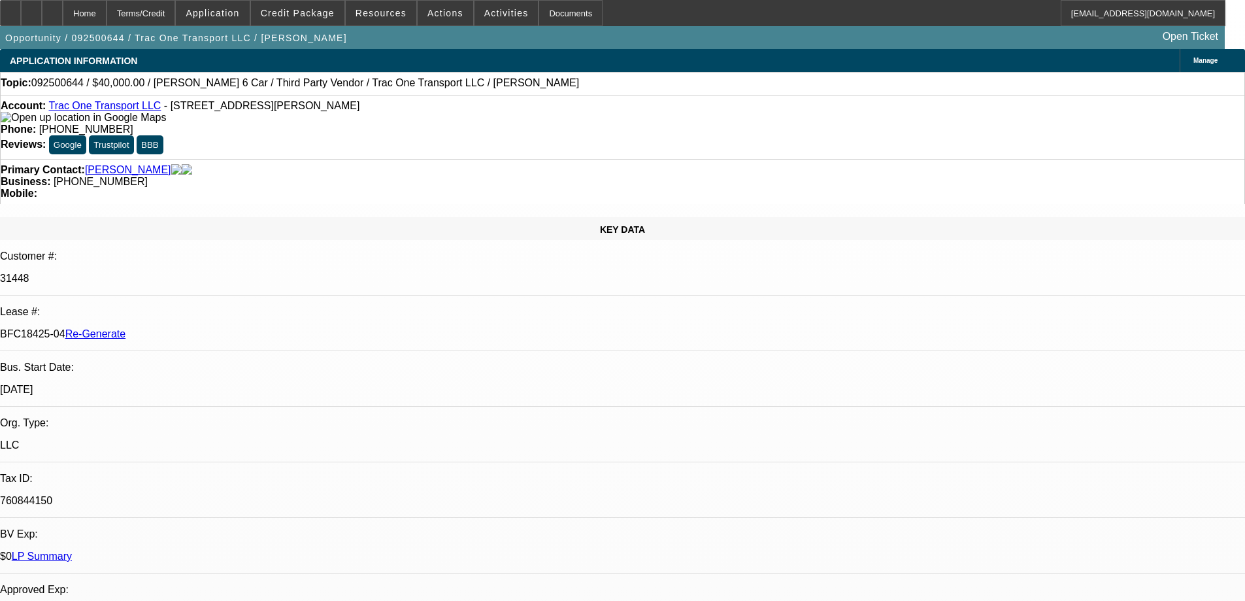
select select "0"
select select "3"
select select "0"
select select "6"
